Goal: Check status: Check status

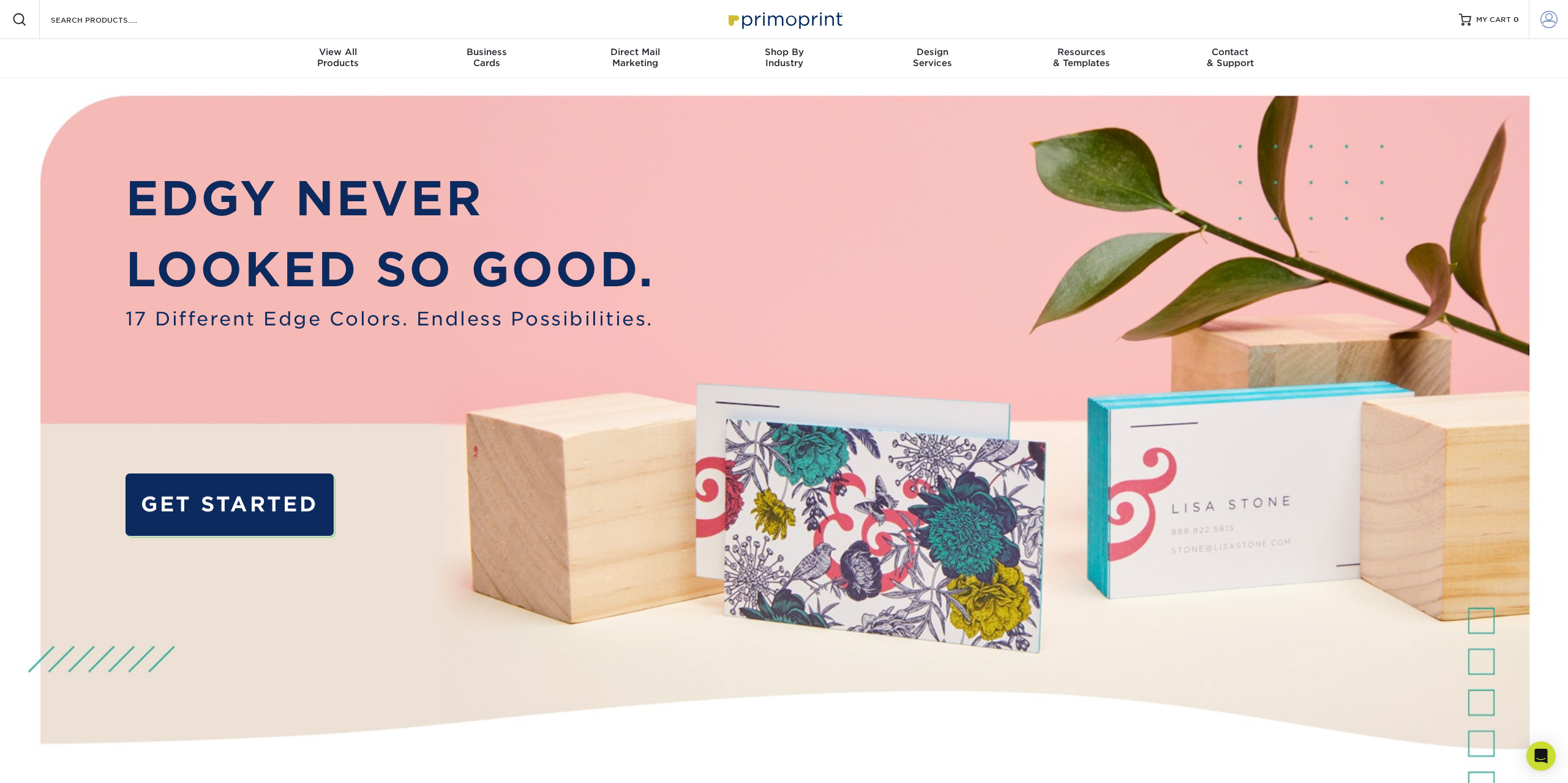
click at [1547, 26] on span at bounding box center [1548, 19] width 17 height 17
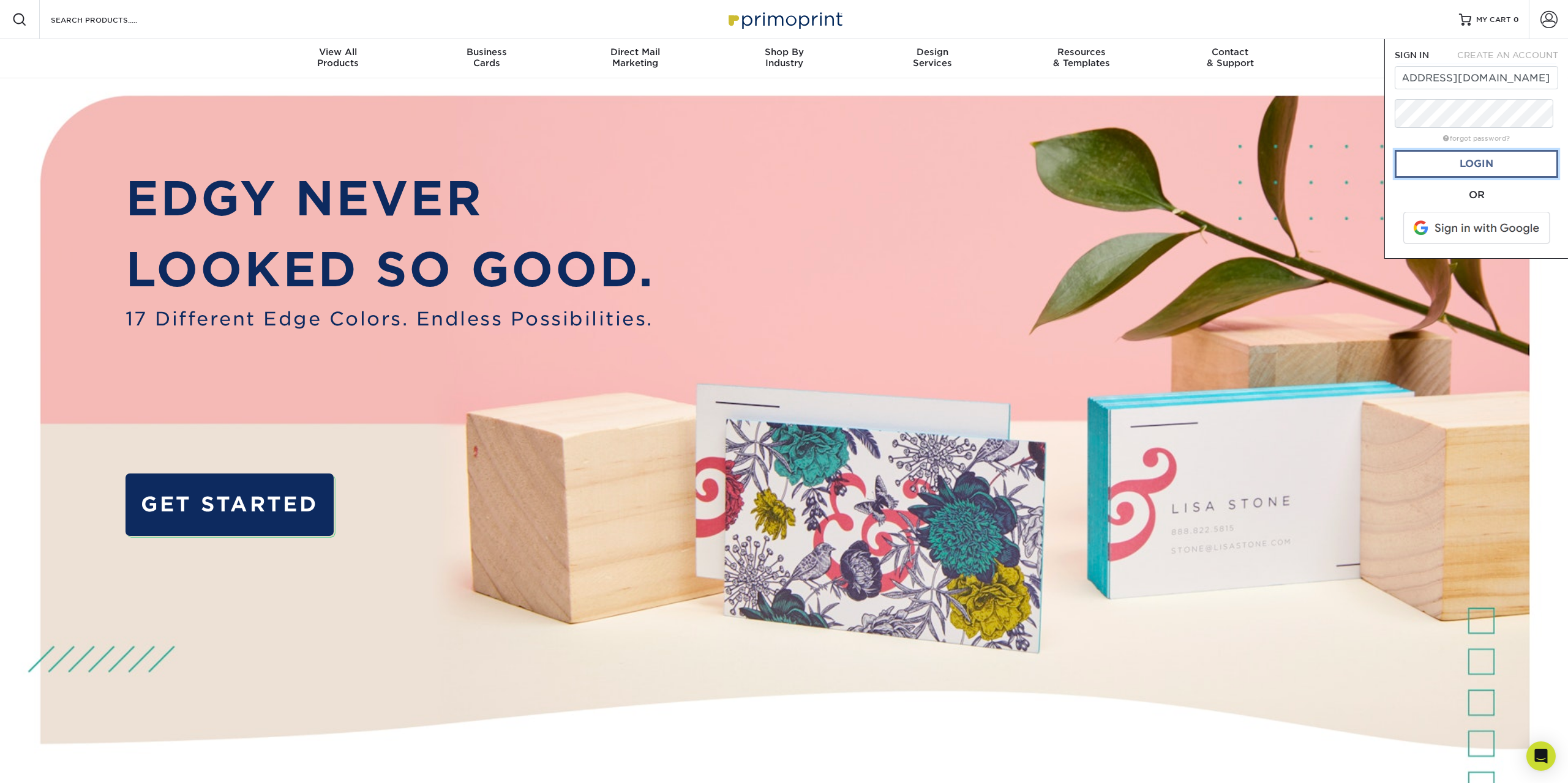
click at [1472, 178] on link "Login" at bounding box center [1476, 163] width 163 height 28
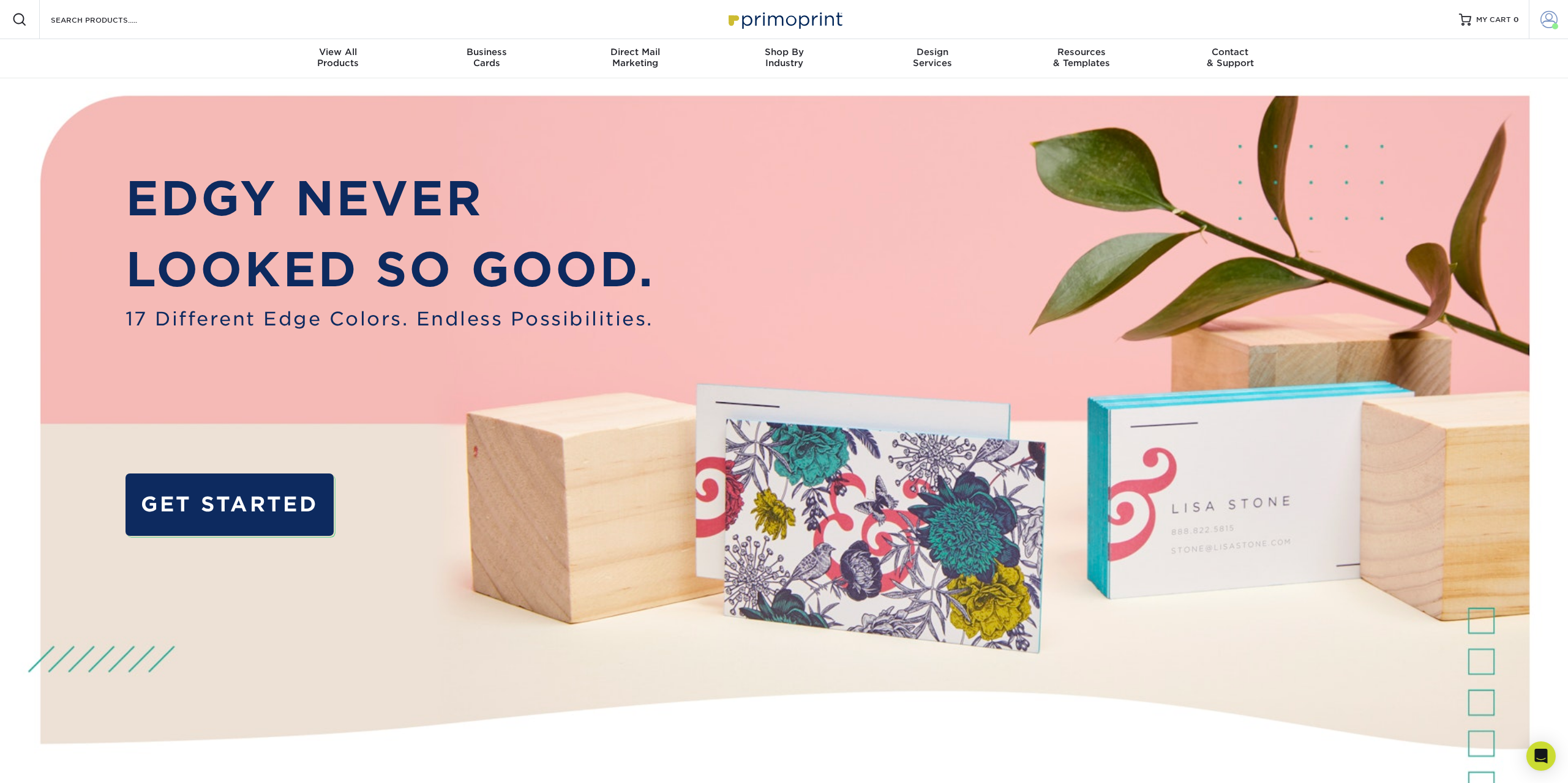
click at [1540, 22] on span at bounding box center [1548, 19] width 17 height 17
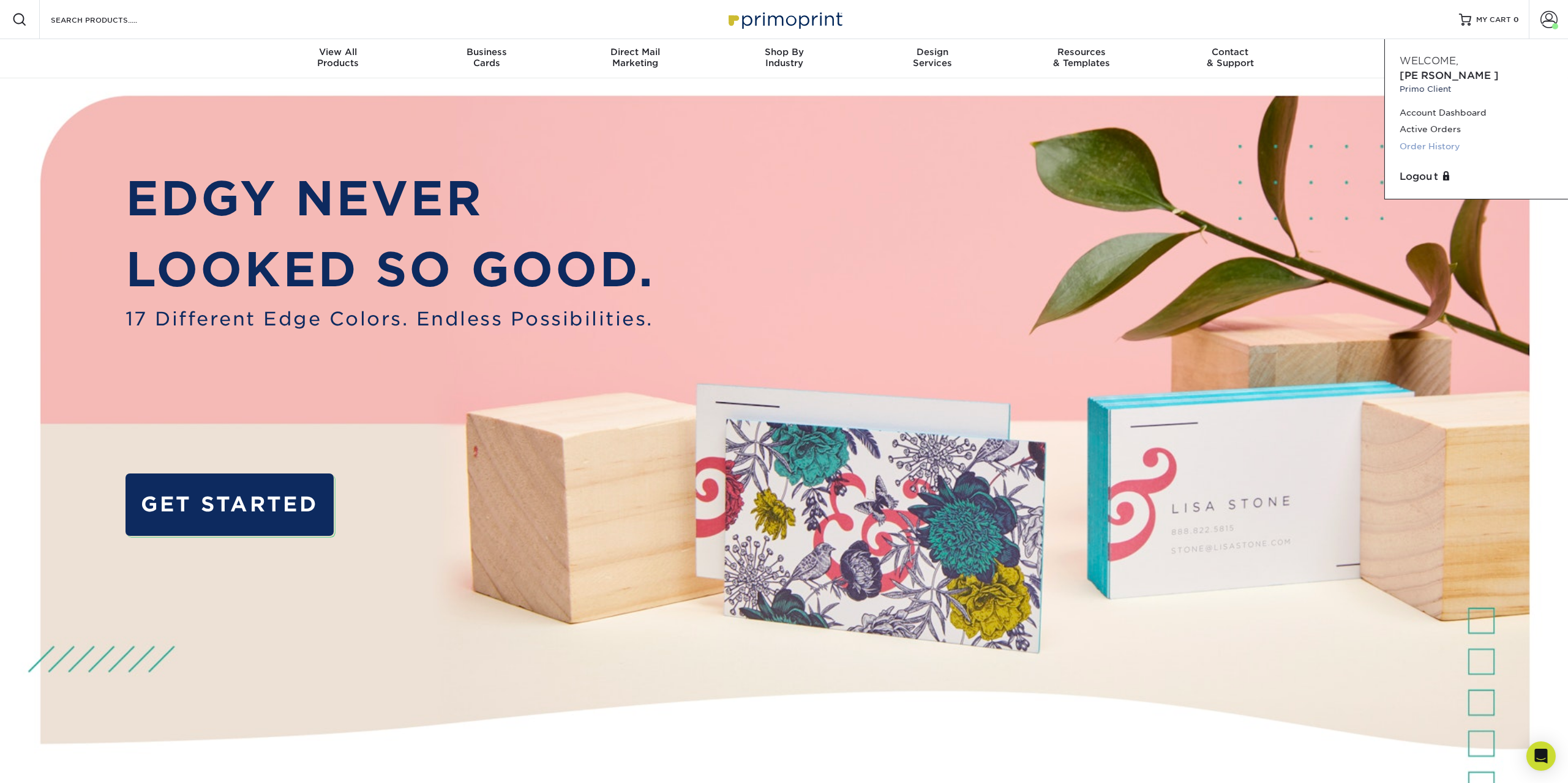
click at [1438, 155] on link "Order History" at bounding box center [1476, 146] width 154 height 16
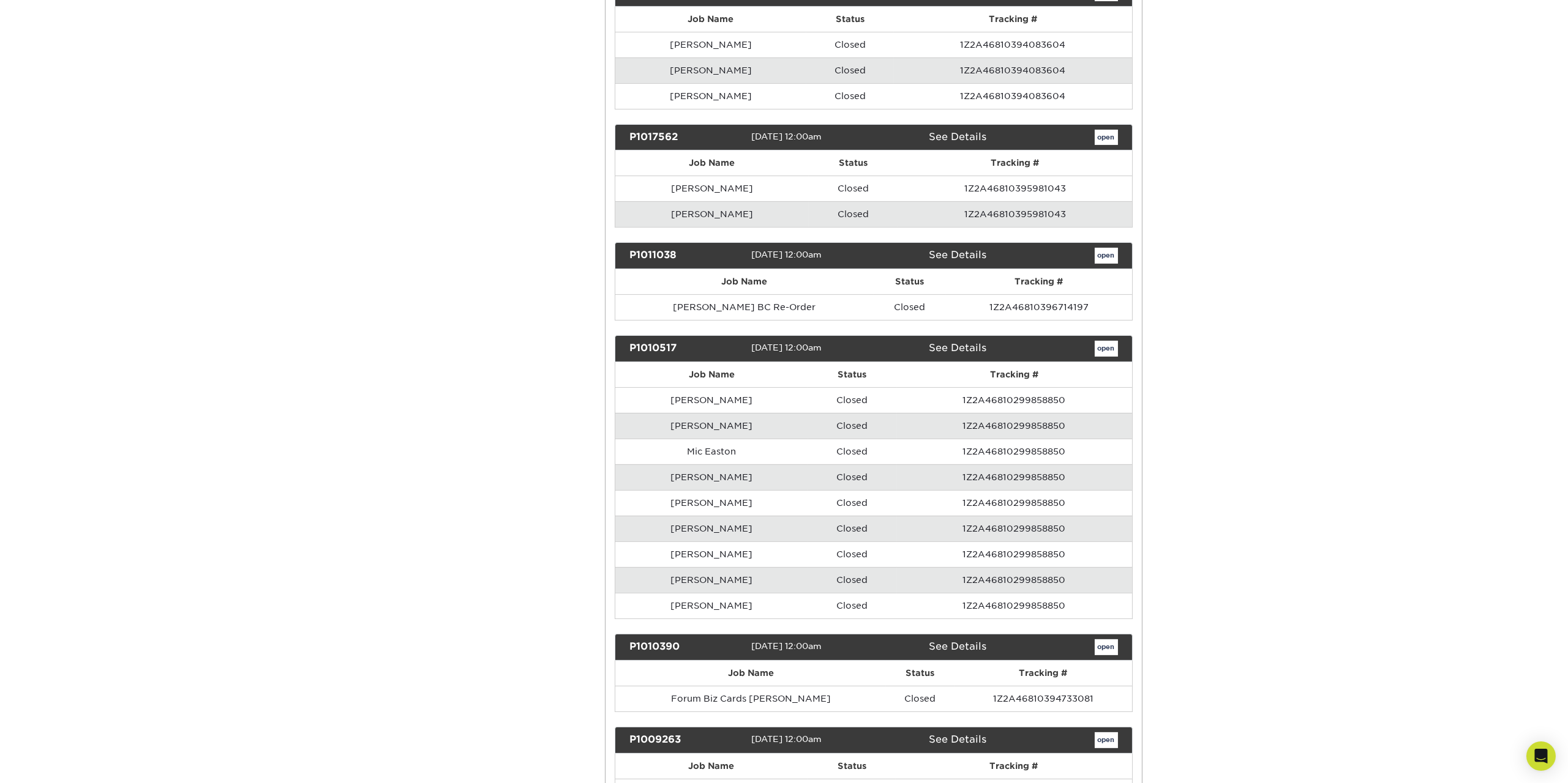
scroll to position [1265, 0]
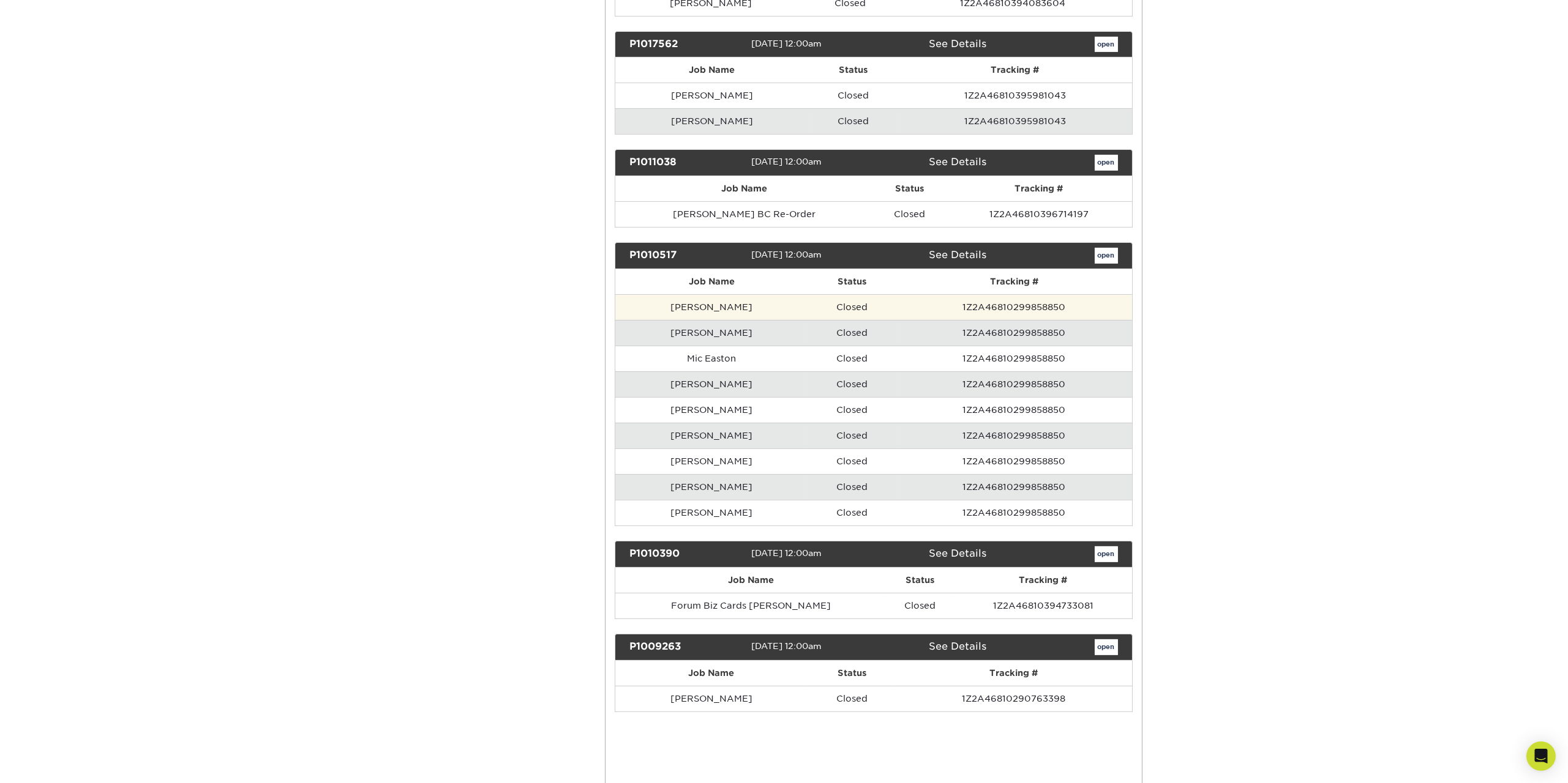
click at [721, 320] on td "[PERSON_NAME]" at bounding box center [711, 307] width 193 height 26
click at [1106, 264] on link "open" at bounding box center [1106, 255] width 23 height 16
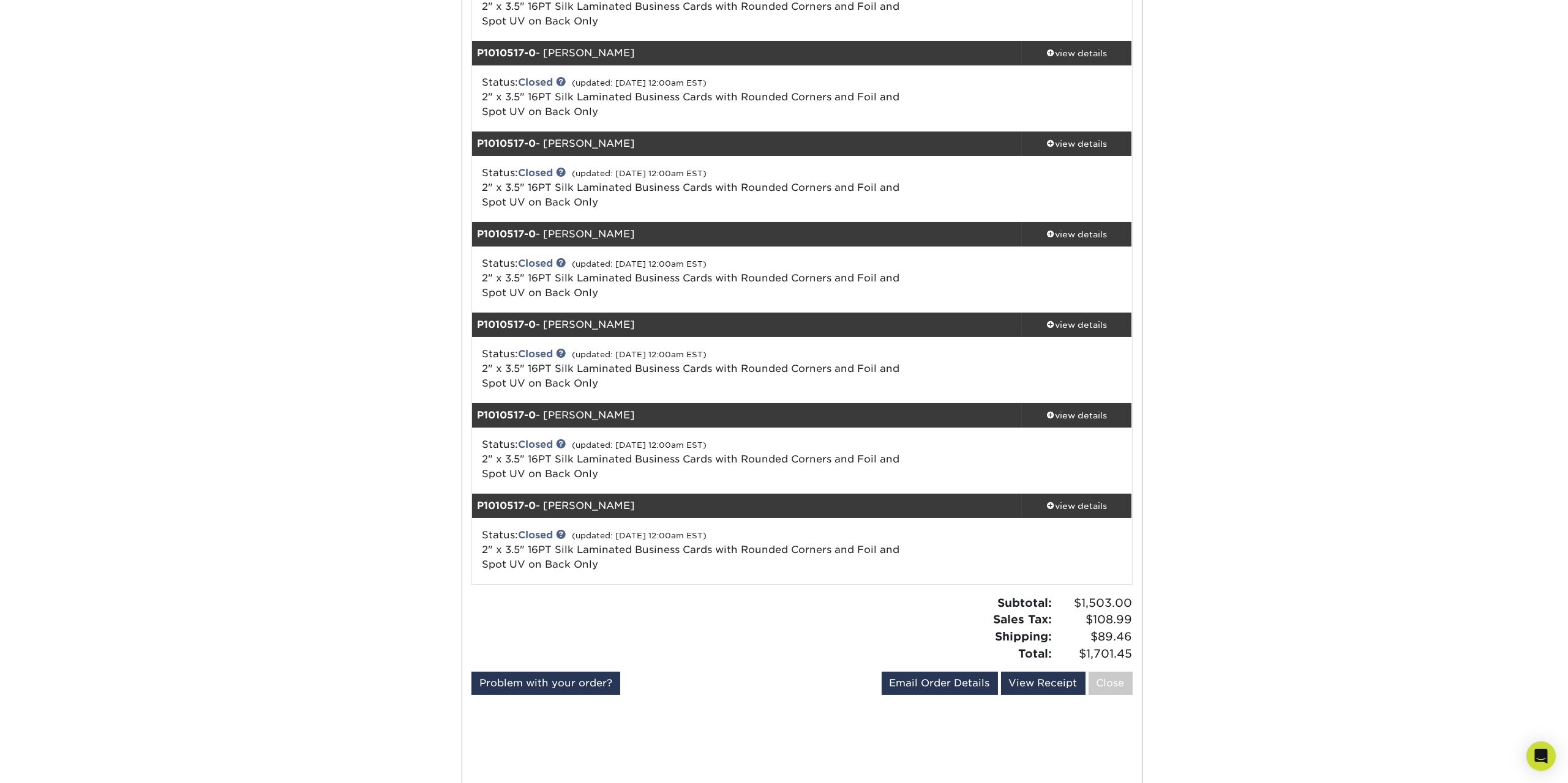
scroll to position [422, 0]
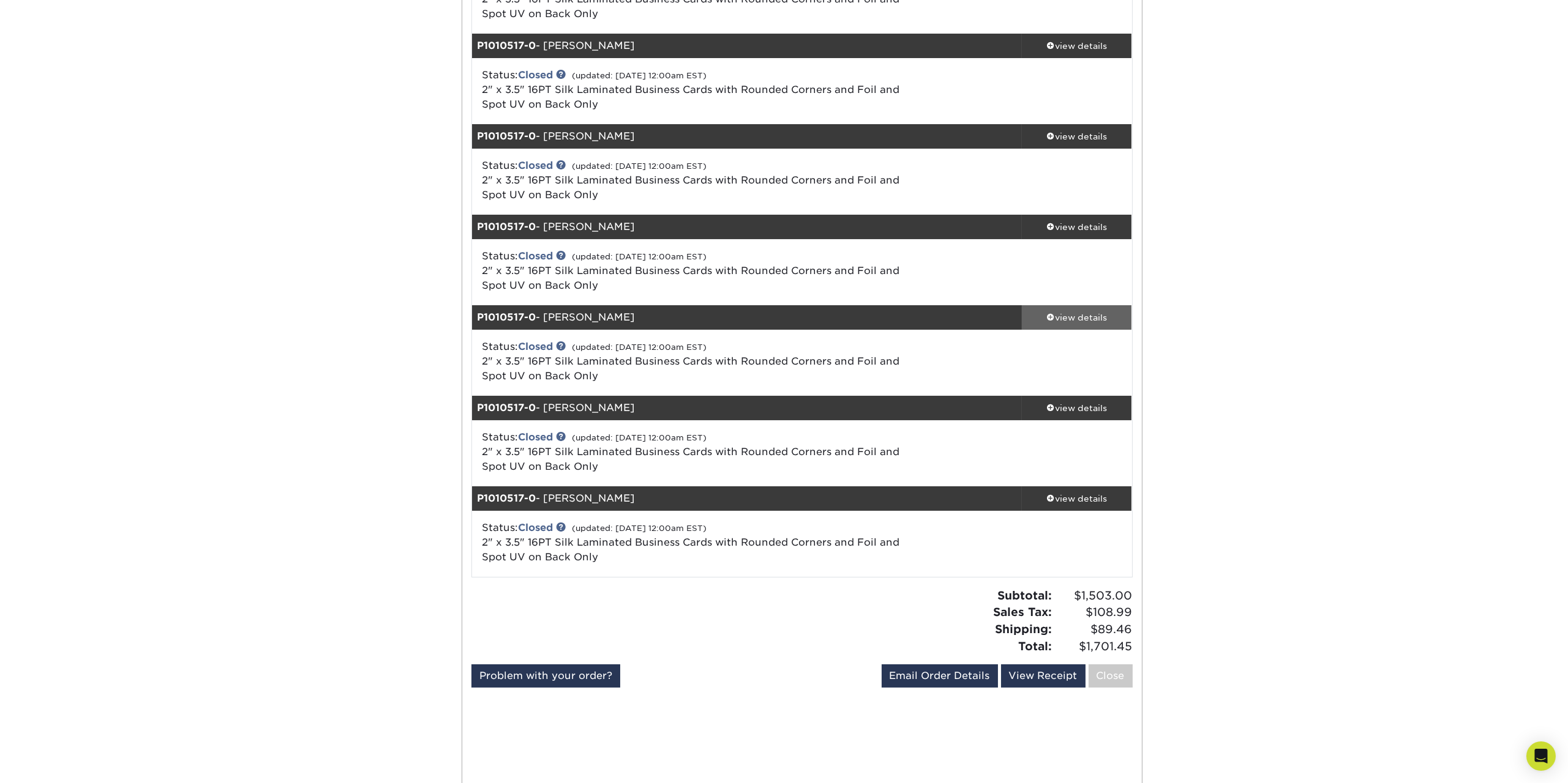
click at [1079, 324] on div "view details" at bounding box center [1077, 318] width 110 height 12
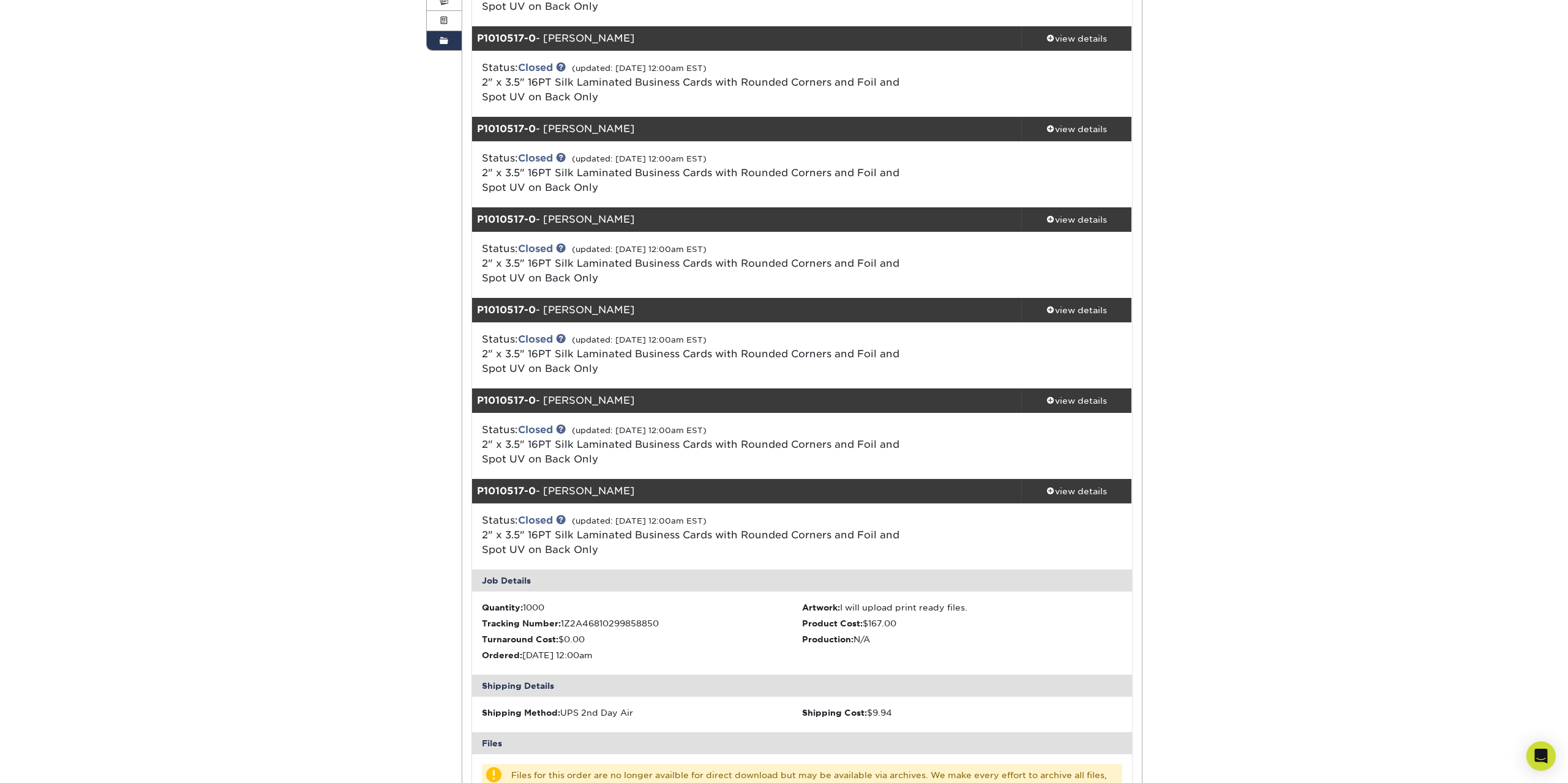
scroll to position [0, 0]
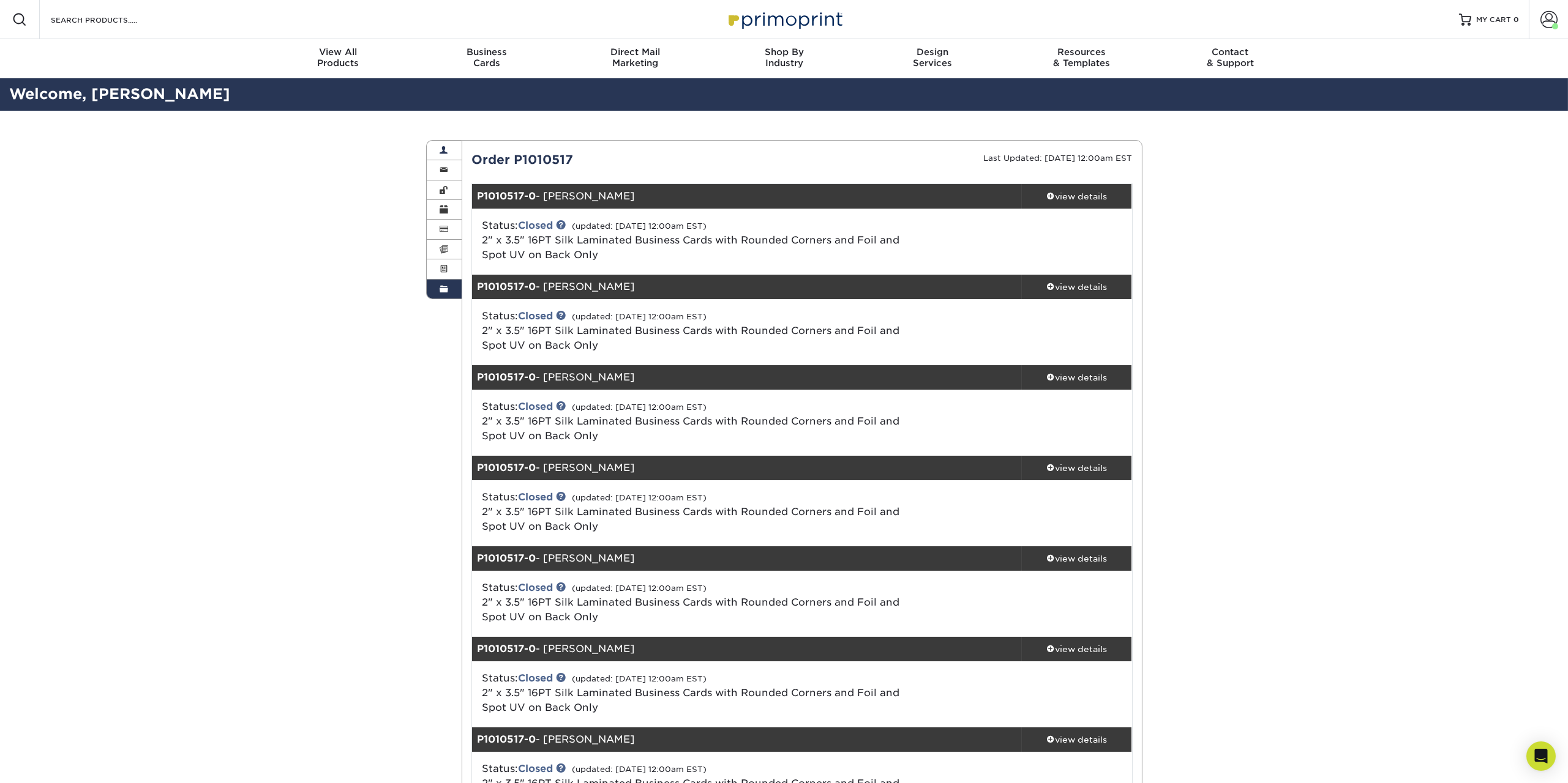
click at [448, 155] on span at bounding box center [444, 150] width 9 height 10
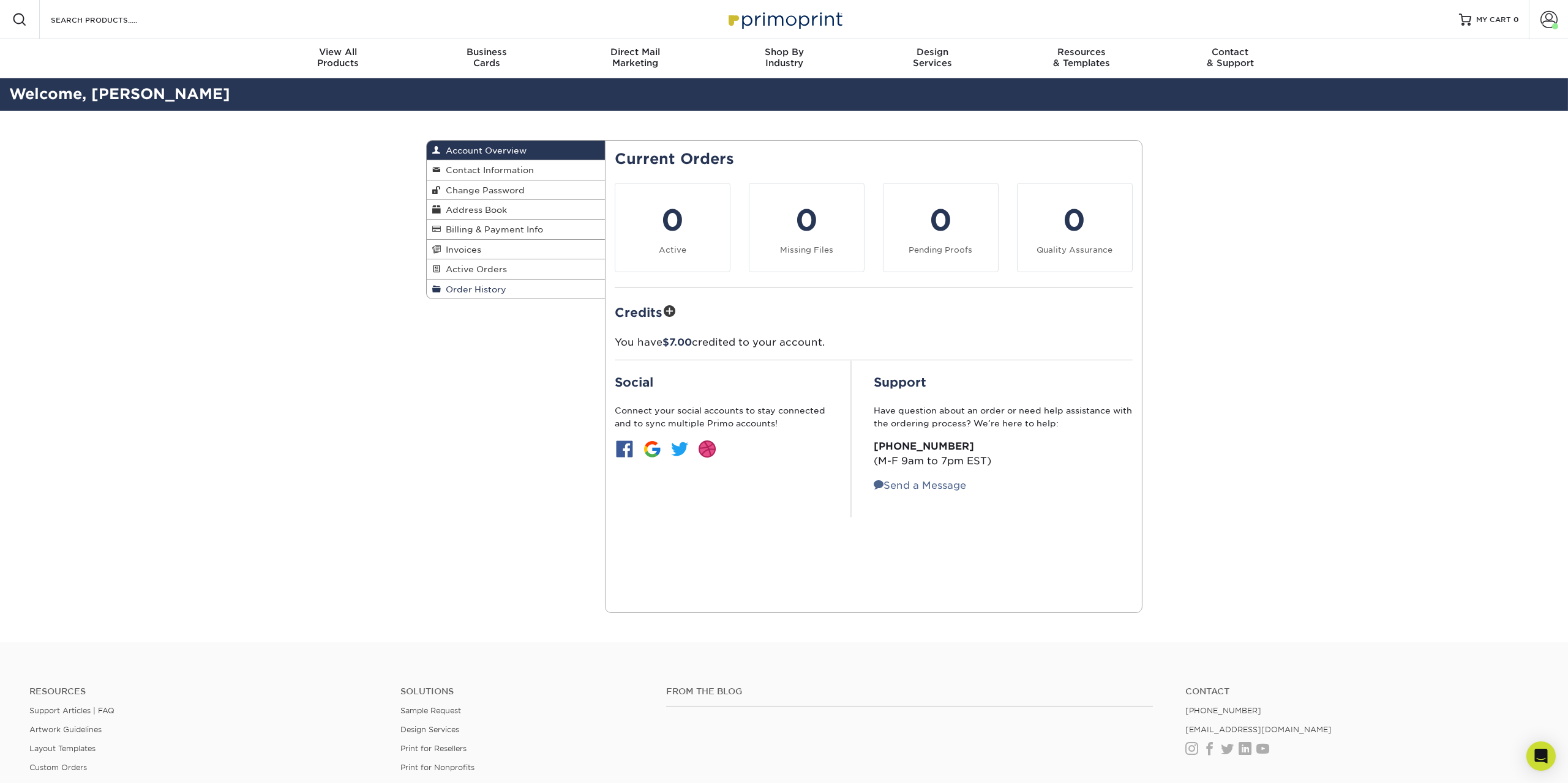
click at [526, 299] on link "Order History" at bounding box center [516, 289] width 179 height 19
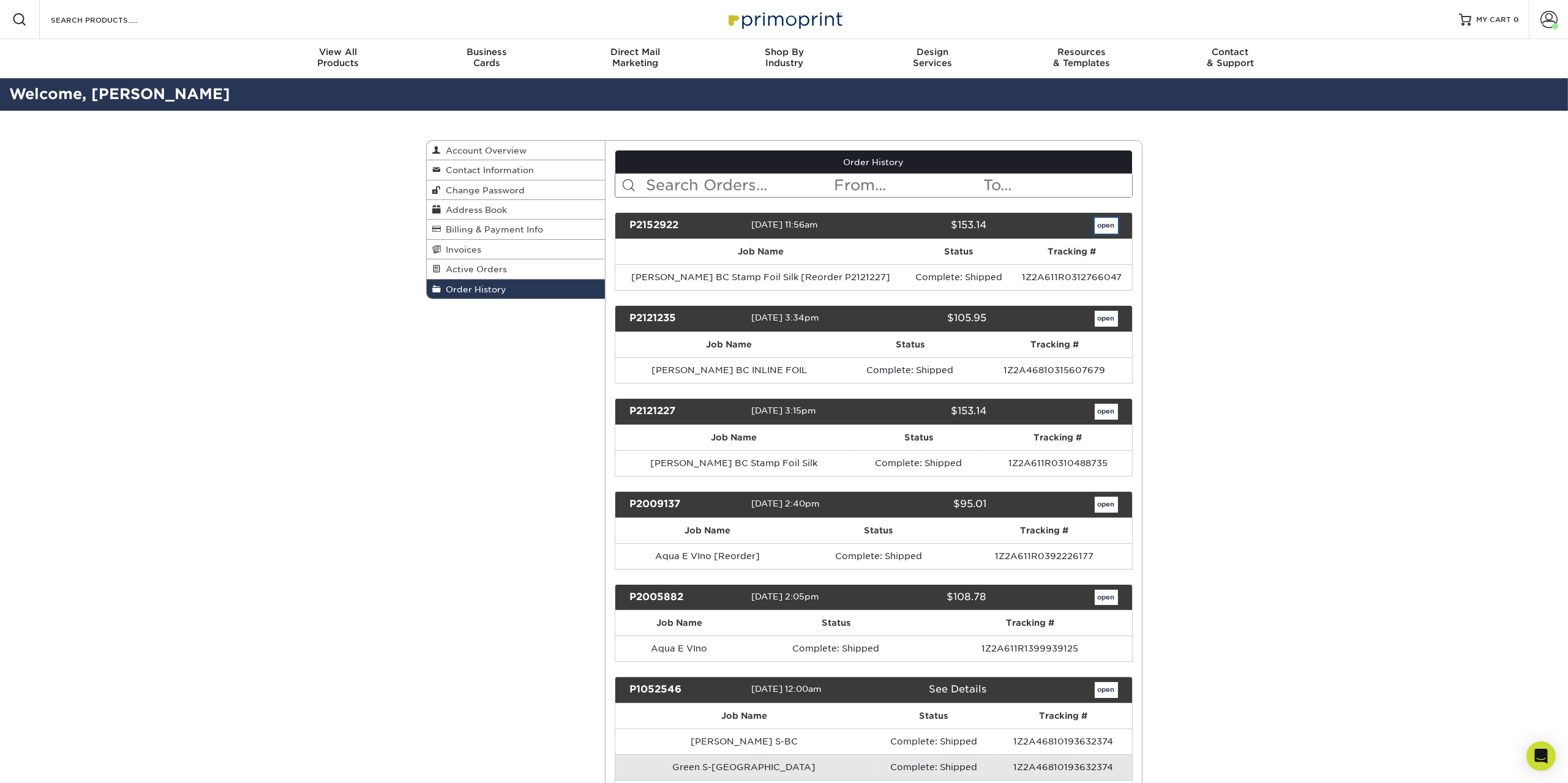
click at [1094, 234] on link "open" at bounding box center [1106, 225] width 23 height 16
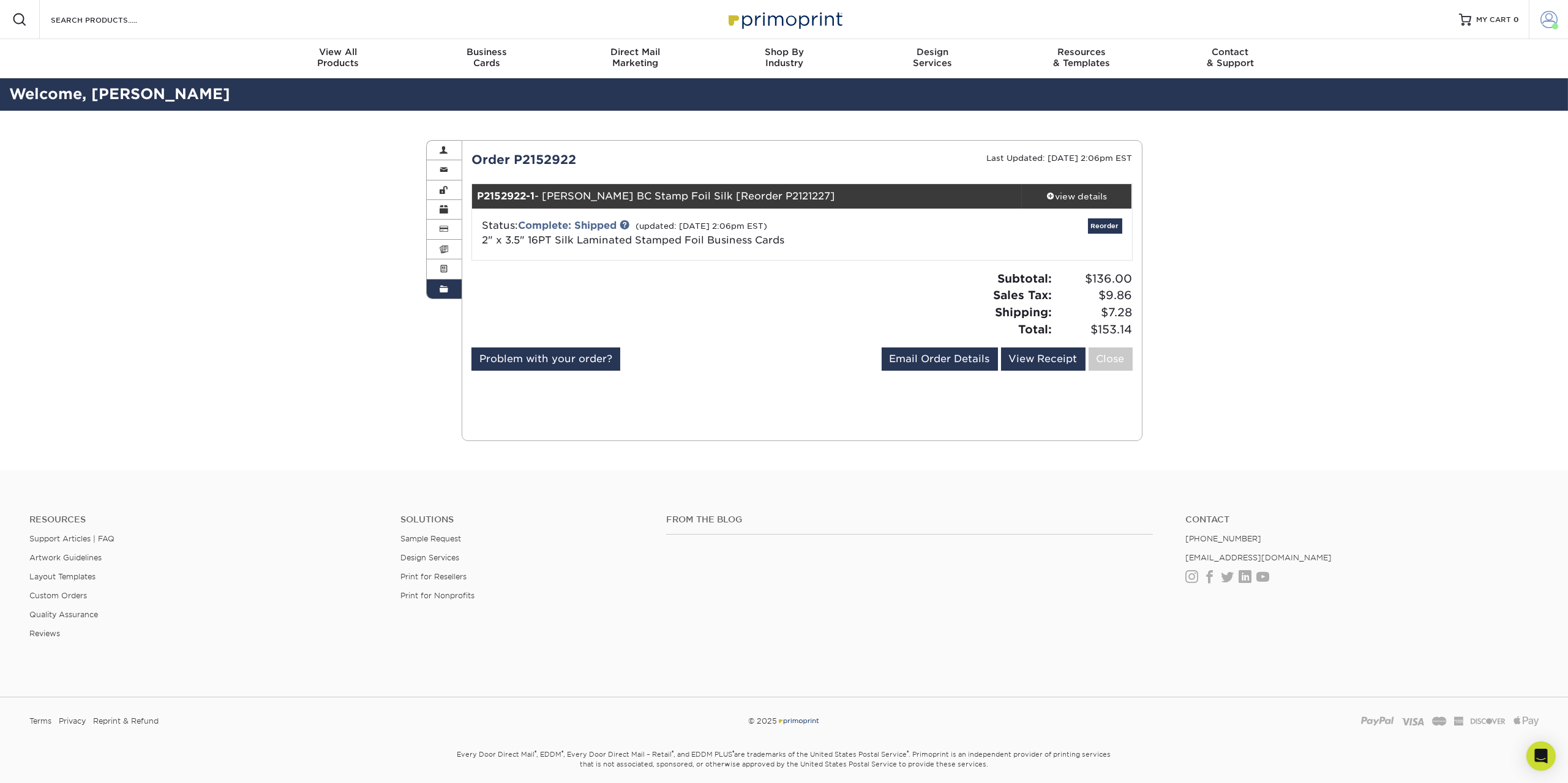
click at [1540, 23] on span at bounding box center [1548, 19] width 17 height 17
click at [1431, 184] on link "Logout" at bounding box center [1476, 177] width 154 height 15
